Goal: Task Accomplishment & Management: Manage account settings

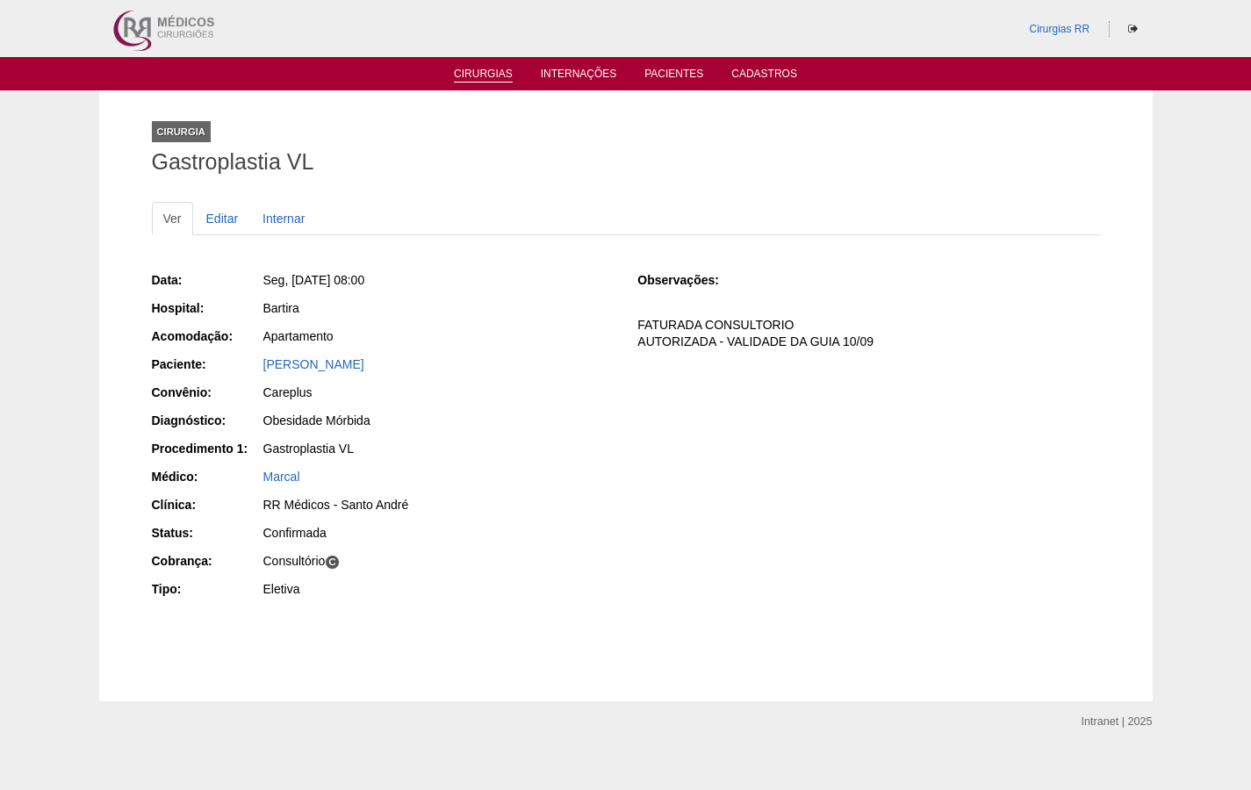
click at [477, 68] on link "Cirurgias" at bounding box center [483, 75] width 59 height 15
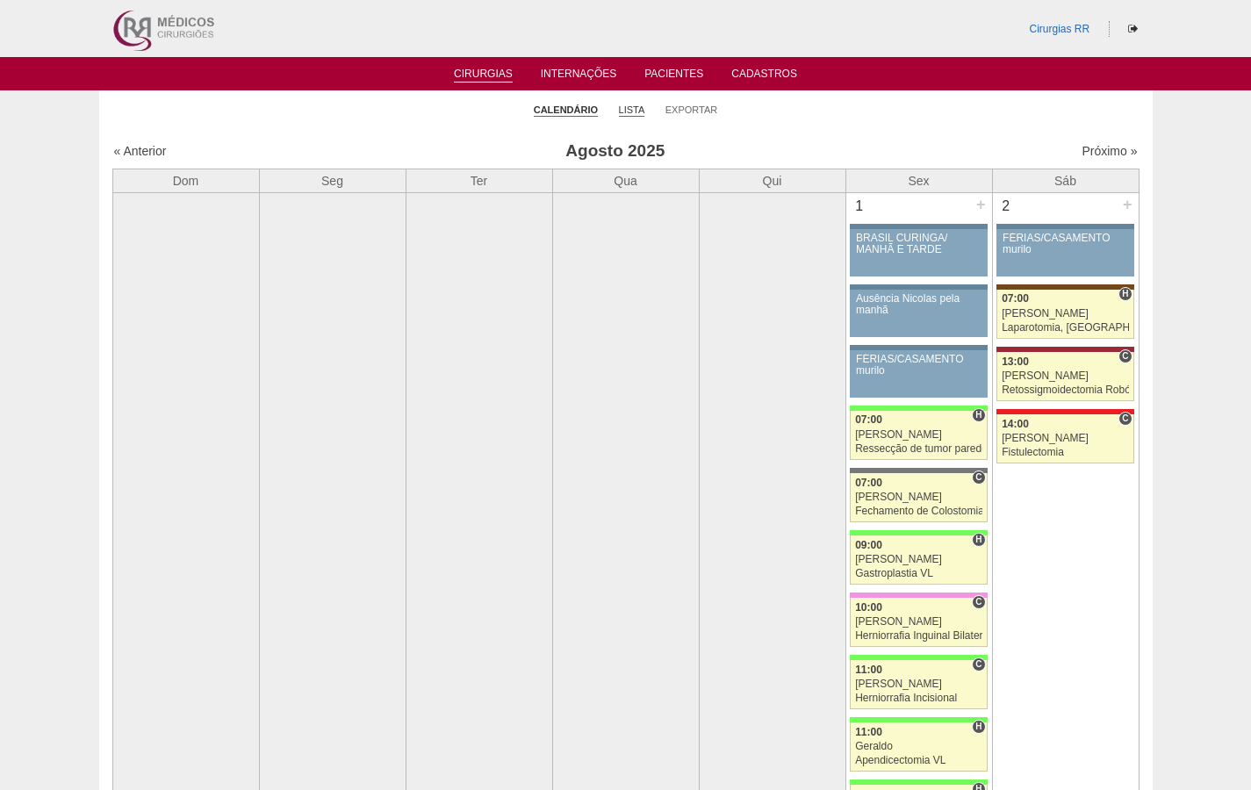
click at [633, 107] on link "Lista" at bounding box center [632, 110] width 26 height 13
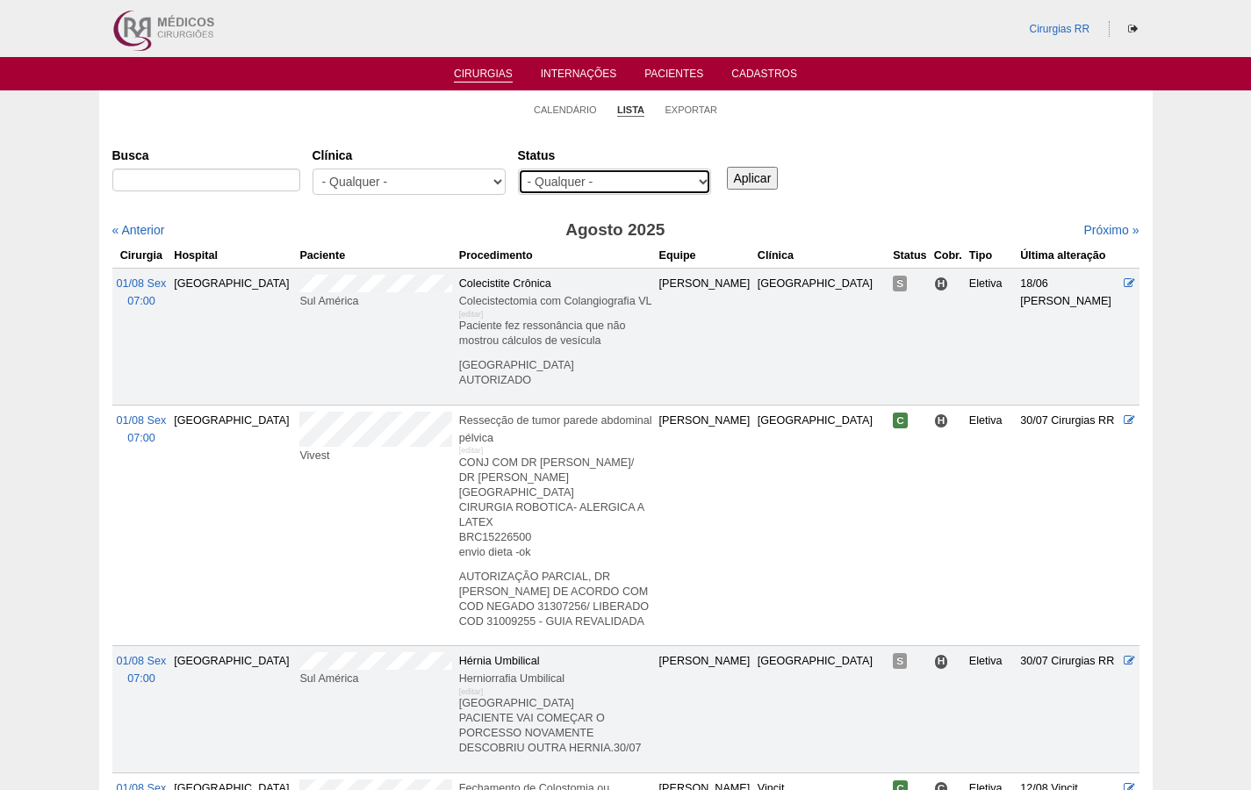
click at [704, 177] on select "- Qualquer - Reservada Confirmada Suspensa Cancelada" at bounding box center [614, 182] width 193 height 26
select select "resr"
click at [518, 169] on select "- Qualquer - Reservada Confirmada Suspensa Cancelada" at bounding box center [614, 182] width 193 height 26
click at [760, 178] on input "Aplicar" at bounding box center [753, 178] width 52 height 23
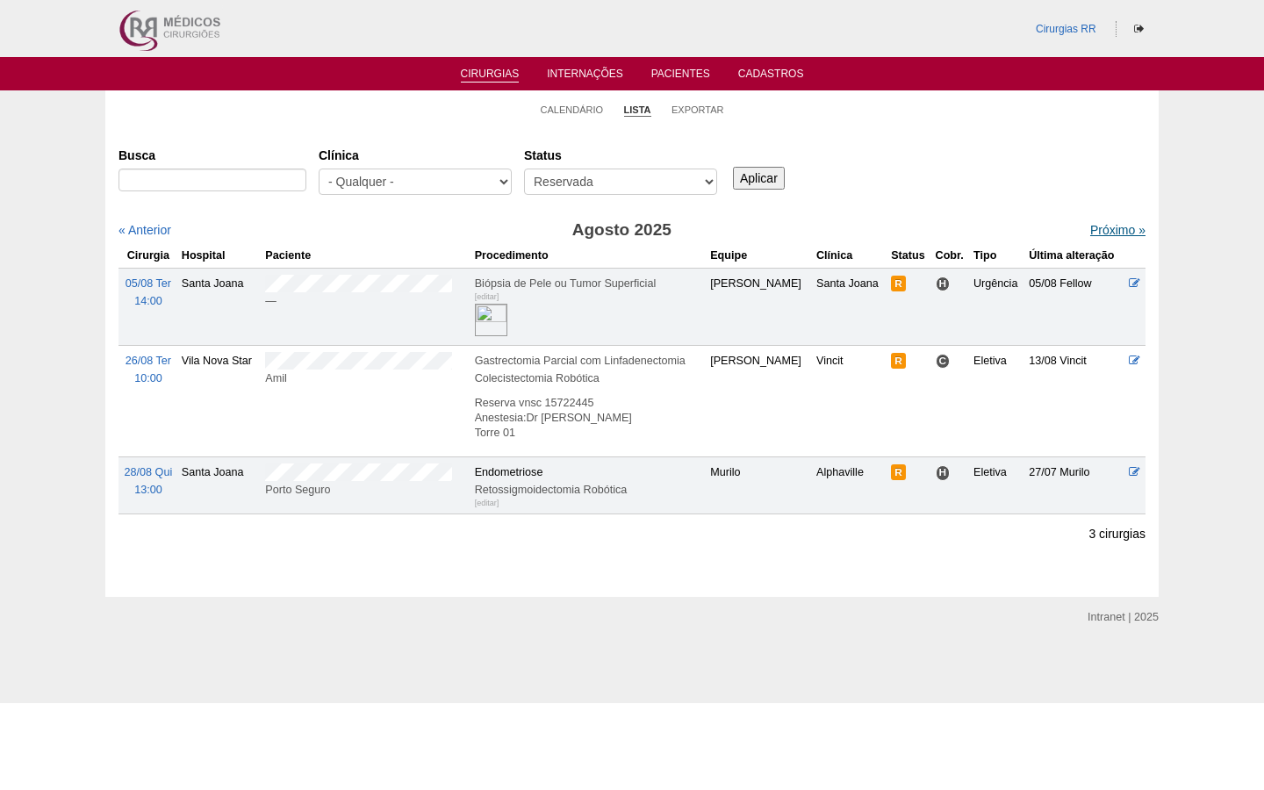
click at [1110, 228] on link "Próximo »" at bounding box center [1117, 230] width 55 height 14
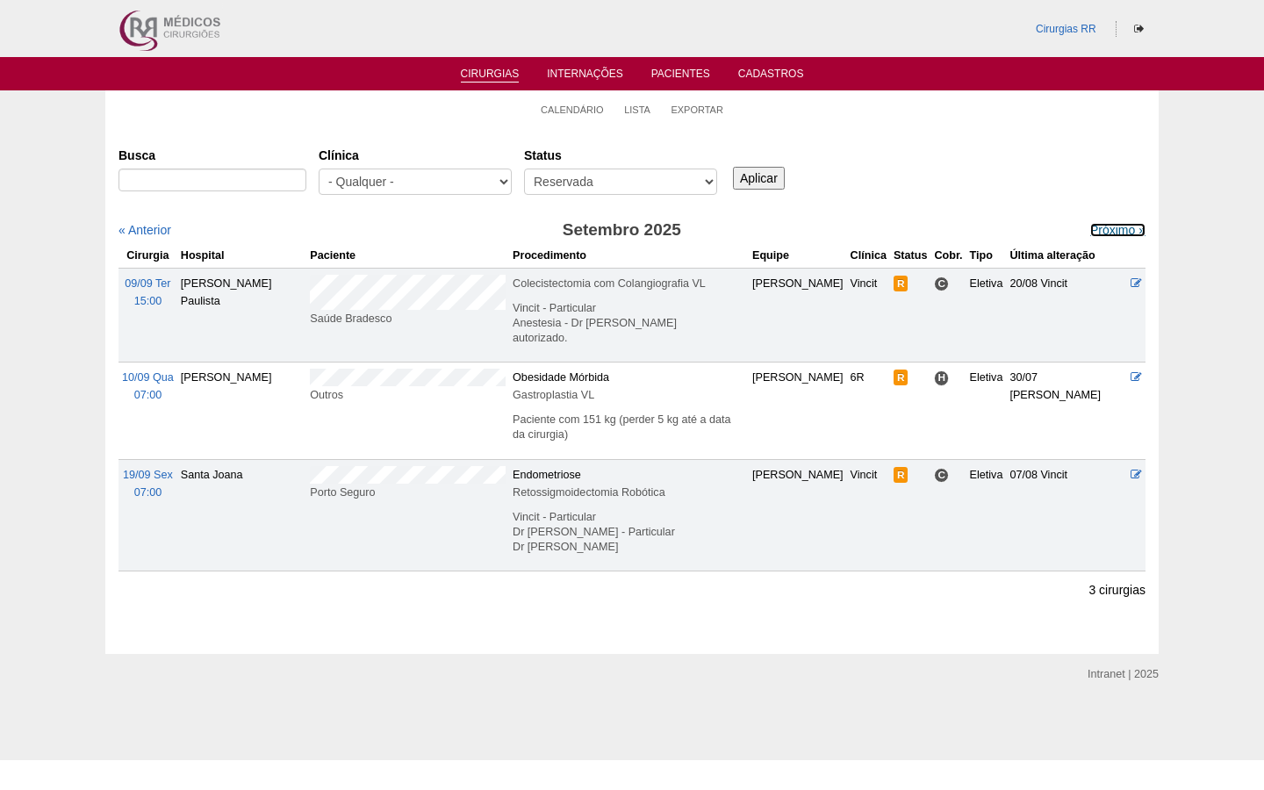
click at [1110, 228] on link "Próximo »" at bounding box center [1117, 230] width 55 height 14
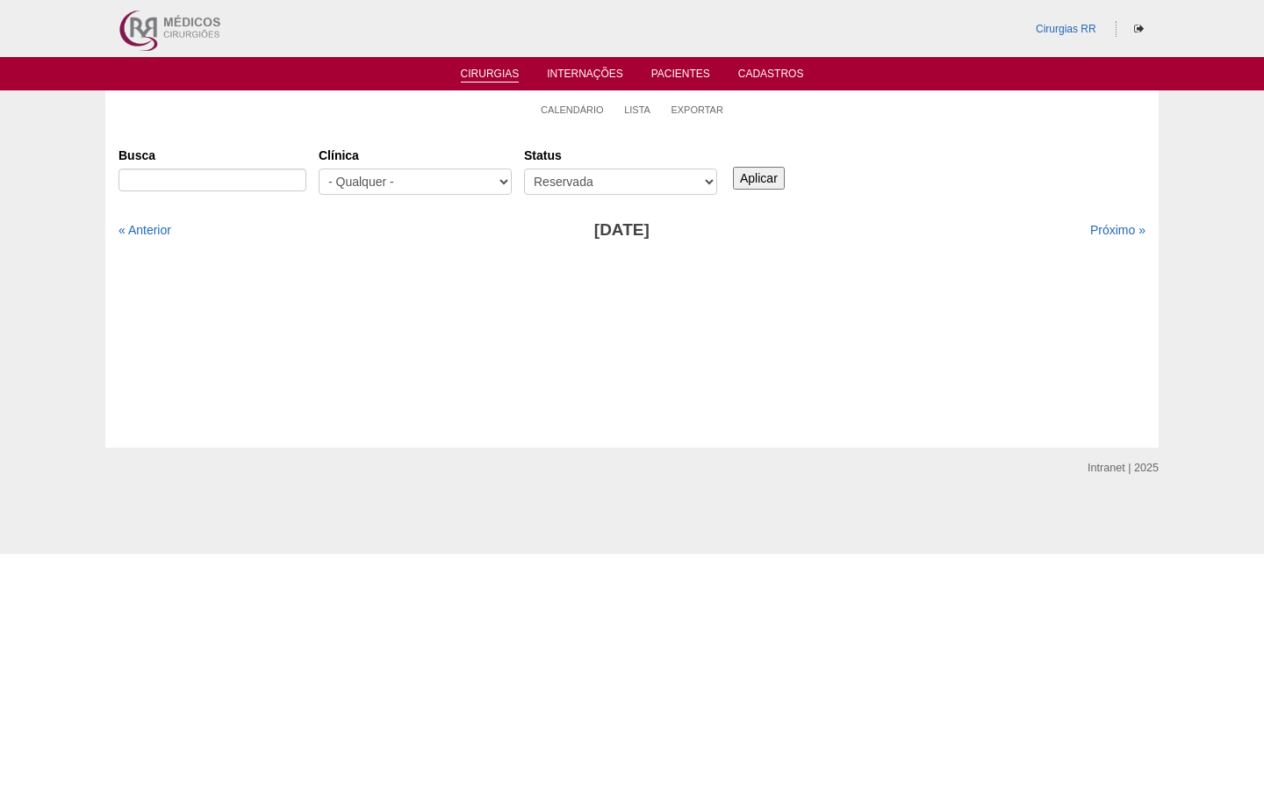
click at [1238, 27] on div "Cirurgias RR" at bounding box center [632, 28] width 1264 height 57
click at [1230, 5] on div "Cirurgias RR" at bounding box center [632, 28] width 1264 height 57
click at [1254, 0] on div "Cirurgias RR" at bounding box center [632, 28] width 1264 height 57
click at [564, 111] on link "Calendário" at bounding box center [572, 110] width 63 height 13
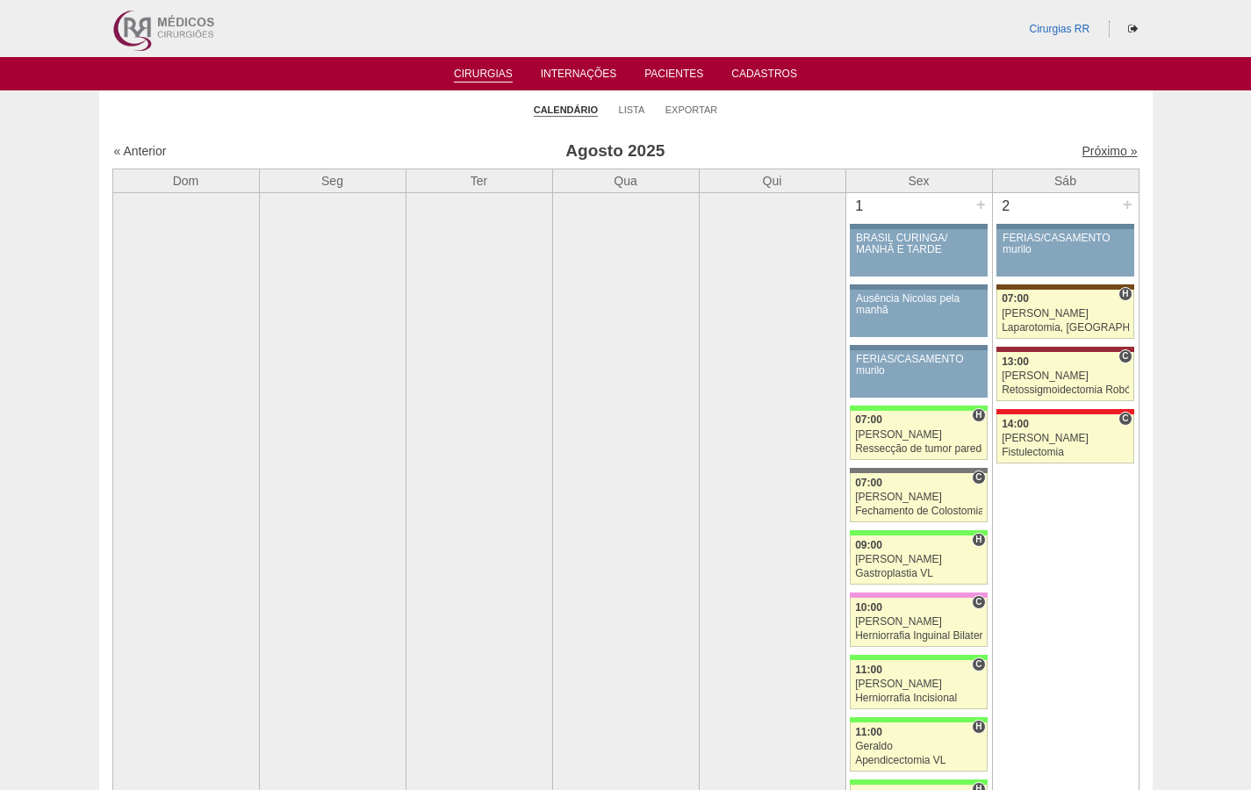
click at [1084, 153] on link "Próximo »" at bounding box center [1108, 151] width 55 height 14
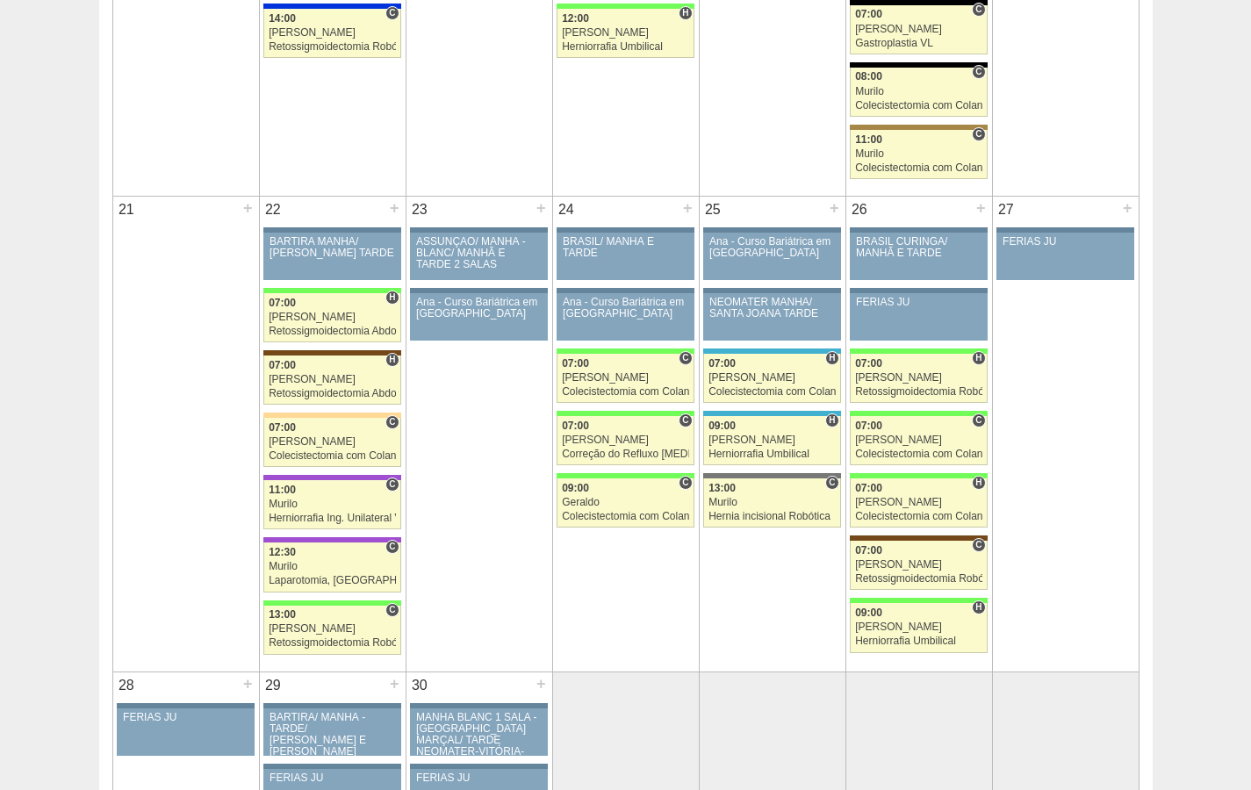
scroll to position [2041, 0]
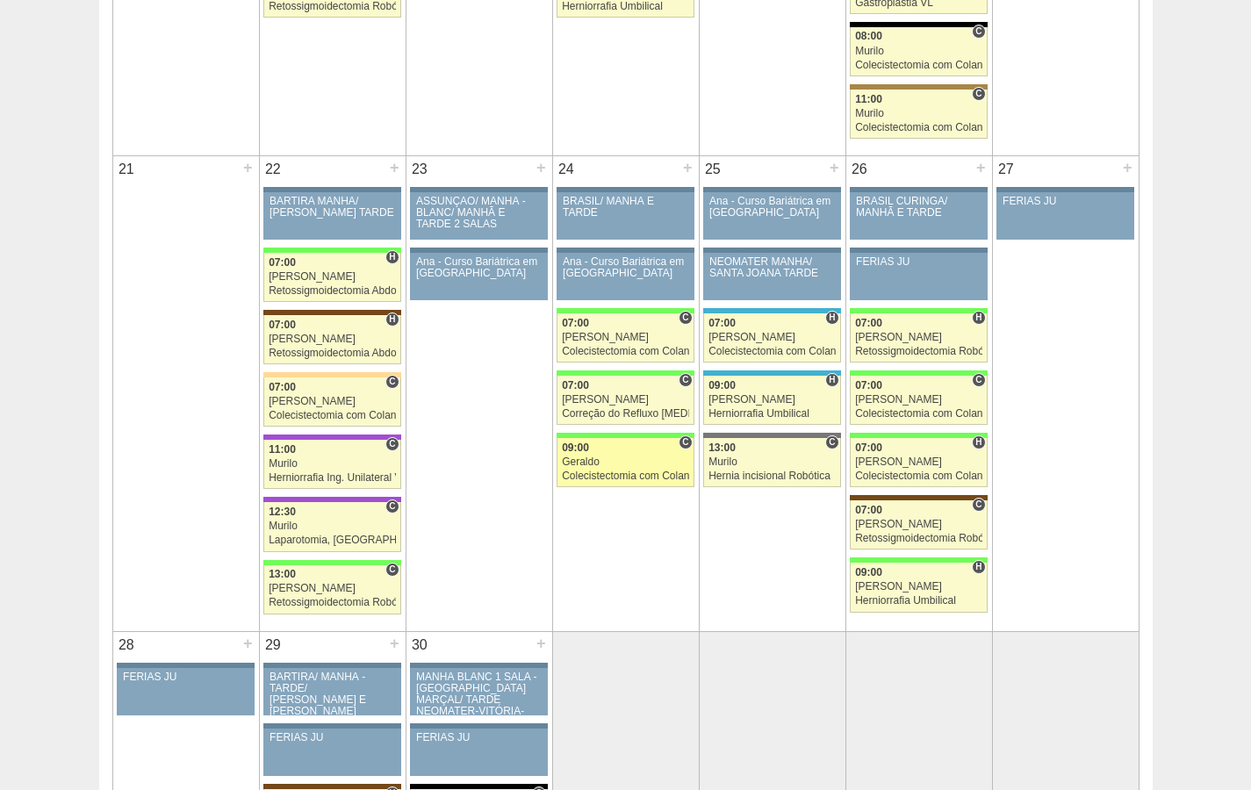
click at [590, 464] on div "Geraldo" at bounding box center [625, 461] width 127 height 11
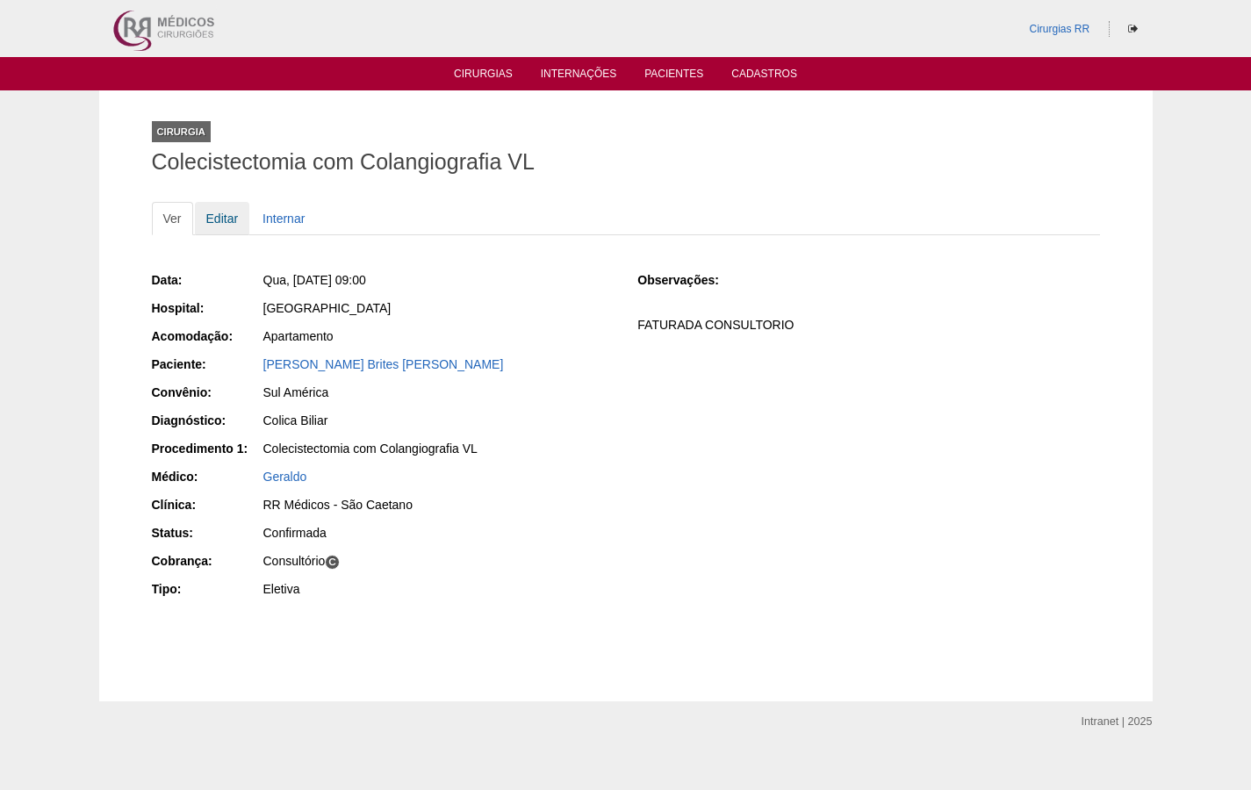
click at [221, 224] on link "Editar" at bounding box center [222, 218] width 55 height 33
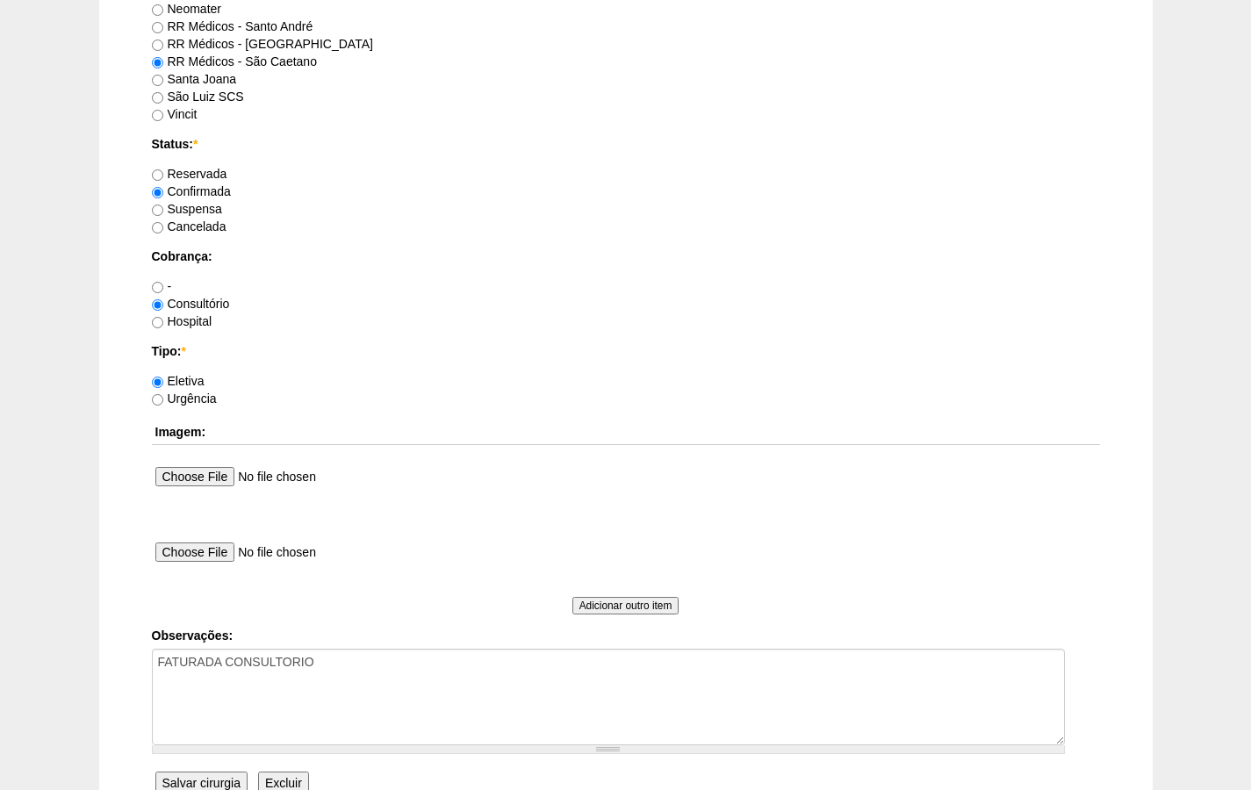
scroll to position [1472, 0]
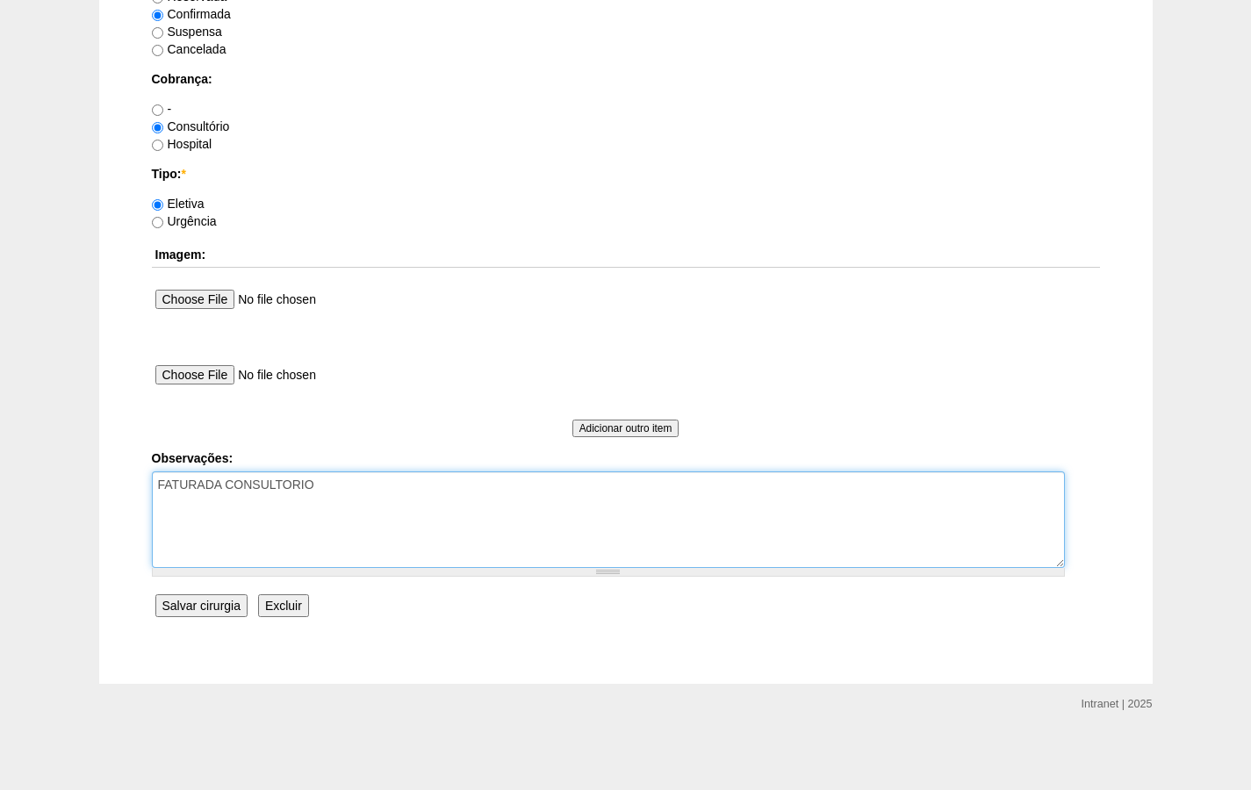
click at [346, 491] on textarea "FATURADA CONSULTORIO" at bounding box center [608, 519] width 913 height 97
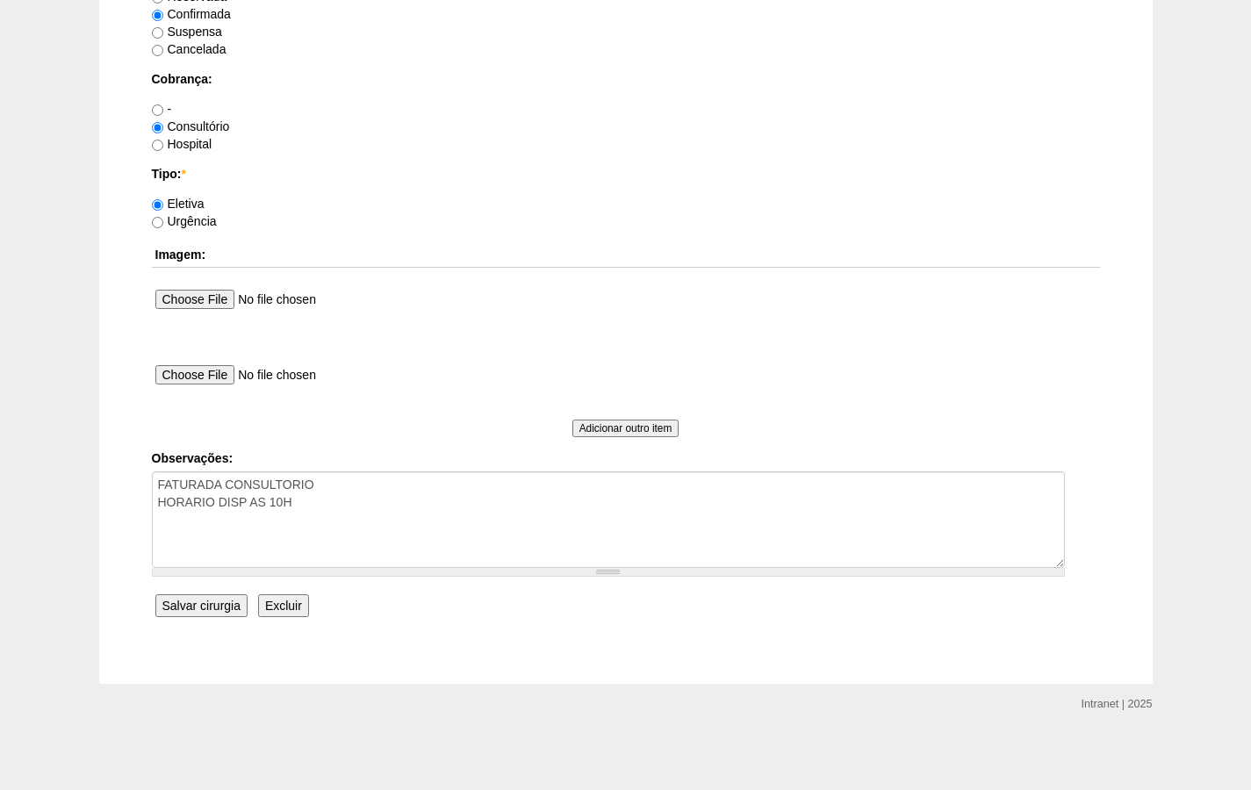
click at [1005, 56] on div "Cancelada" at bounding box center [626, 49] width 948 height 18
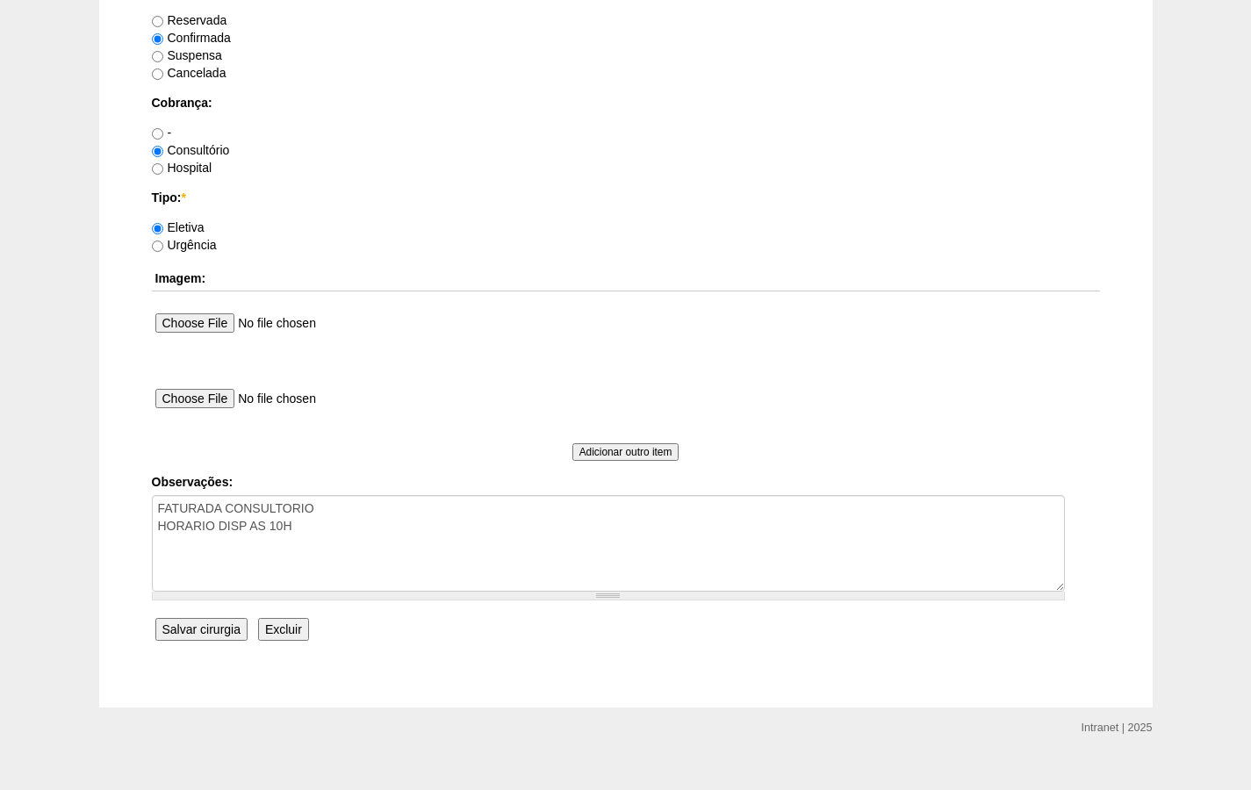
scroll to position [1437, 0]
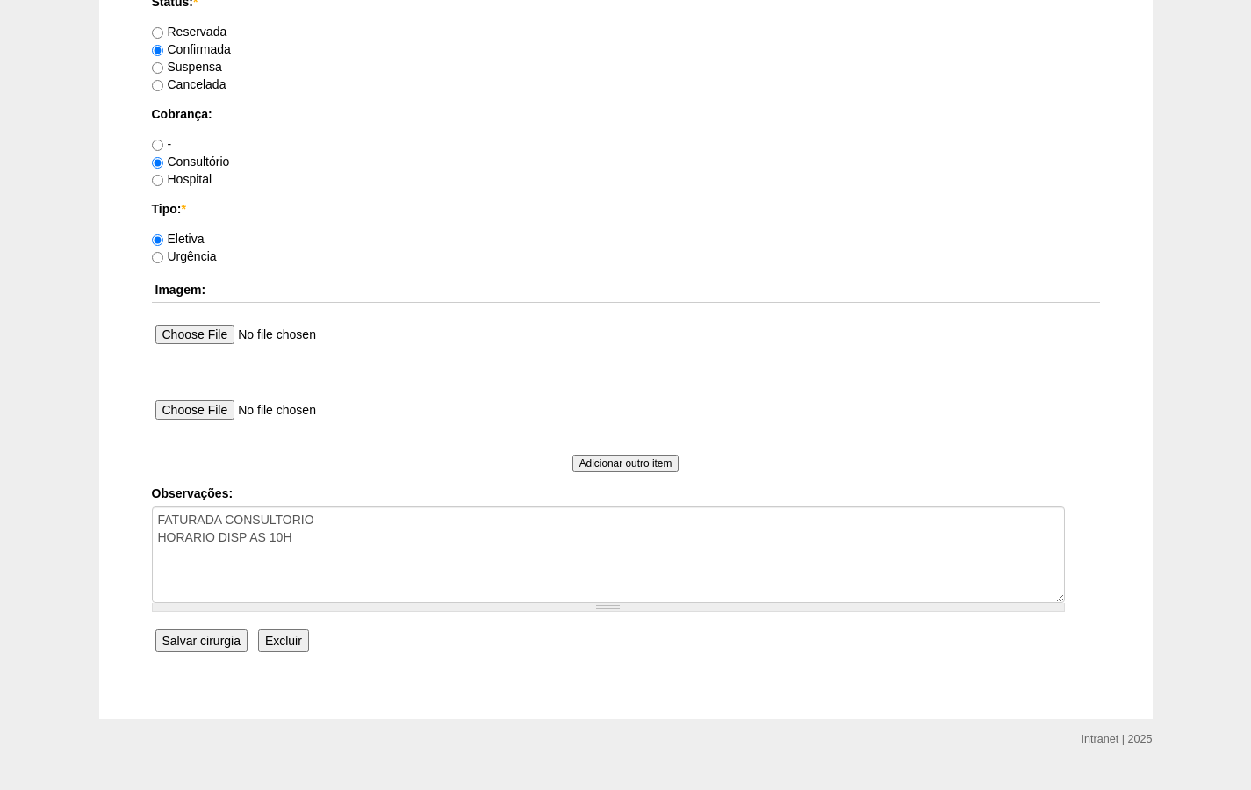
drag, startPoint x: 61, startPoint y: 734, endPoint x: 106, endPoint y: 742, distance: 46.3
click at [61, 732] on div "Intranet | 2025 Visualizar modo desktop" at bounding box center [625, 772] width 1251 height 106
click at [76, 744] on div "Intranet | 2025 Visualizar modo desktop" at bounding box center [625, 772] width 1251 height 106
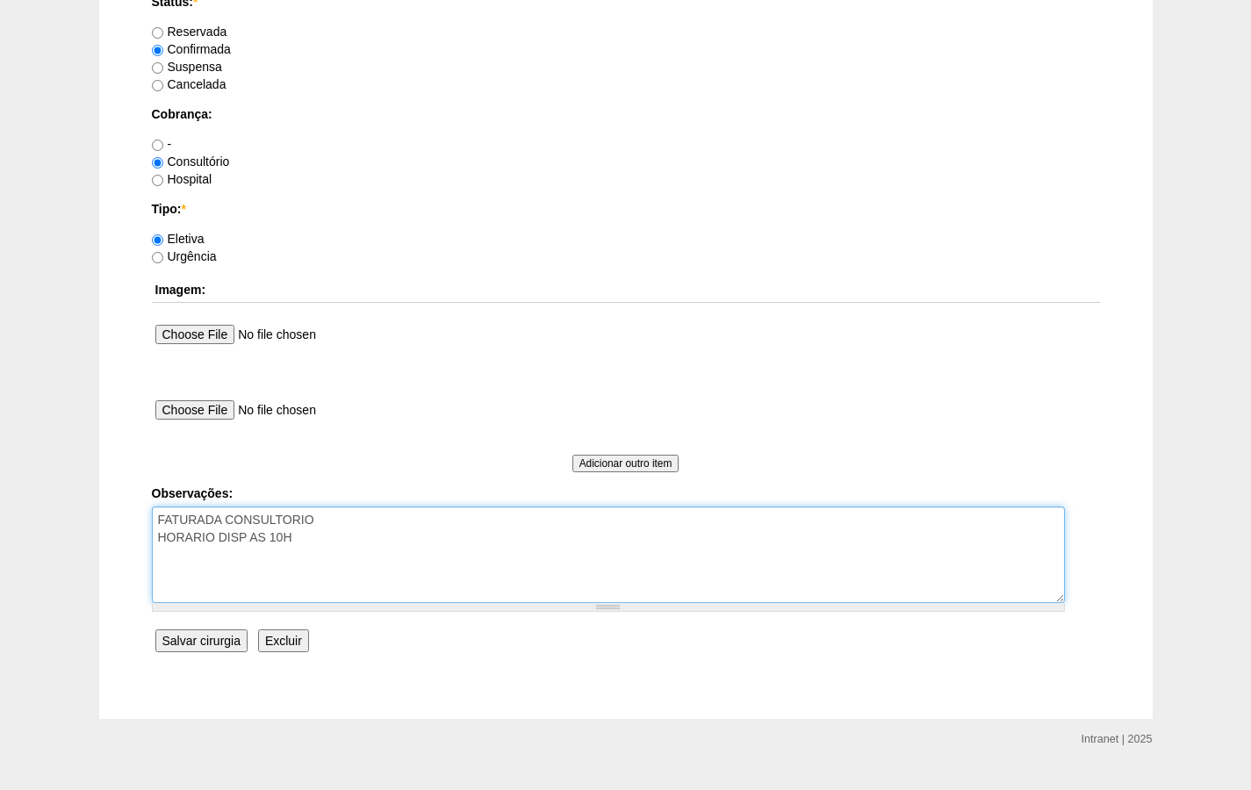
click at [317, 539] on textarea "FATURADA CONSULTORIO" at bounding box center [608, 554] width 913 height 97
paste textarea "BRC15809600"
type textarea "FATURADA CONSULTORIO HORARIO DISP AS 10H BRC15809600"
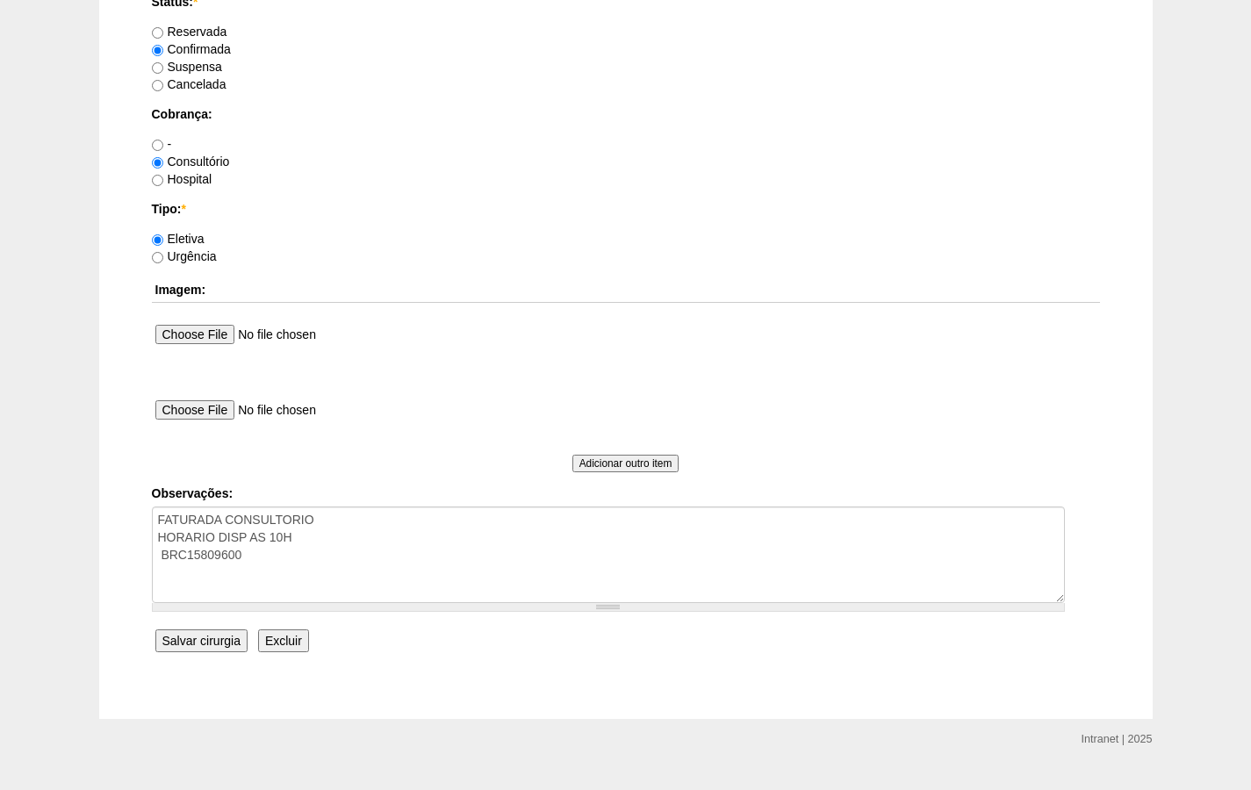
click at [219, 638] on input "Salvar cirurgia" at bounding box center [201, 640] width 92 height 23
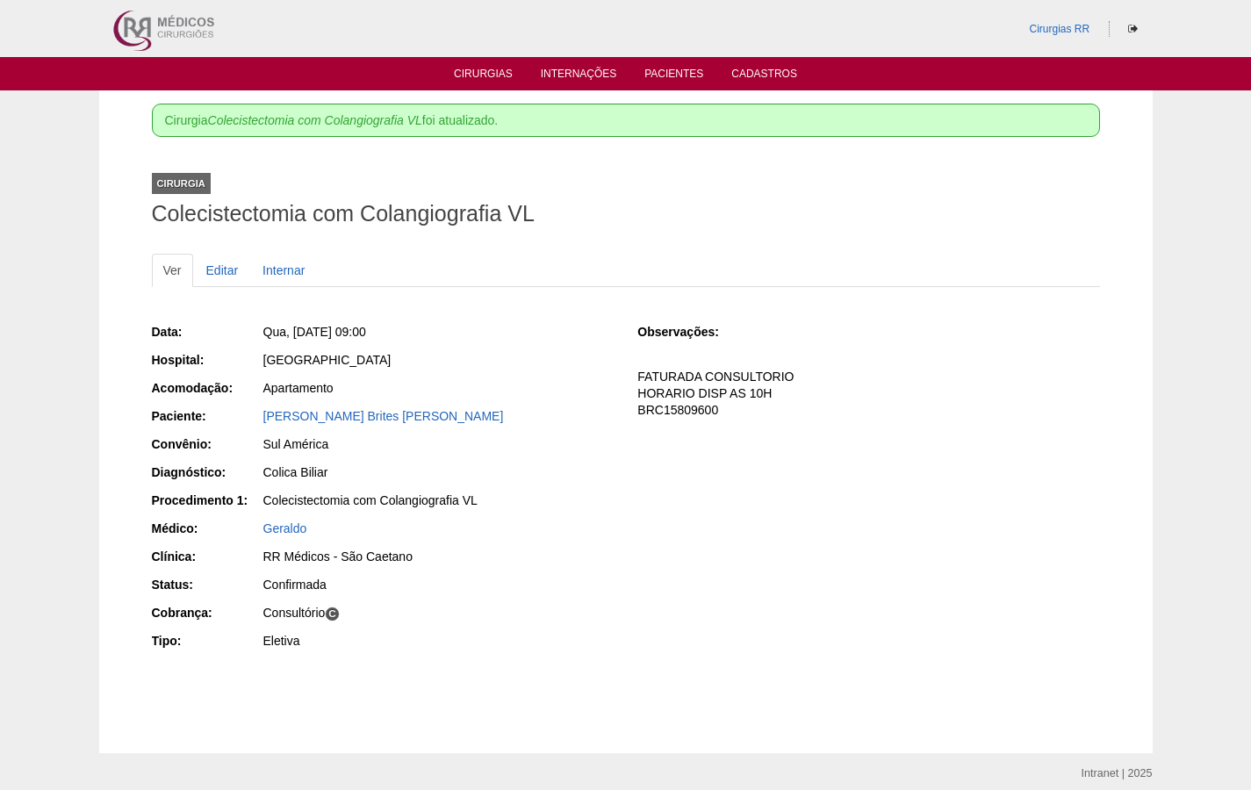
click at [1205, 3] on div "Cirurgias RR" at bounding box center [625, 28] width 1251 height 57
click at [1232, 4] on div "Cirurgias RR" at bounding box center [625, 28] width 1251 height 57
click at [1250, 3] on div "Cirurgias RR" at bounding box center [625, 28] width 1251 height 57
